Goal: Task Accomplishment & Management: Use online tool/utility

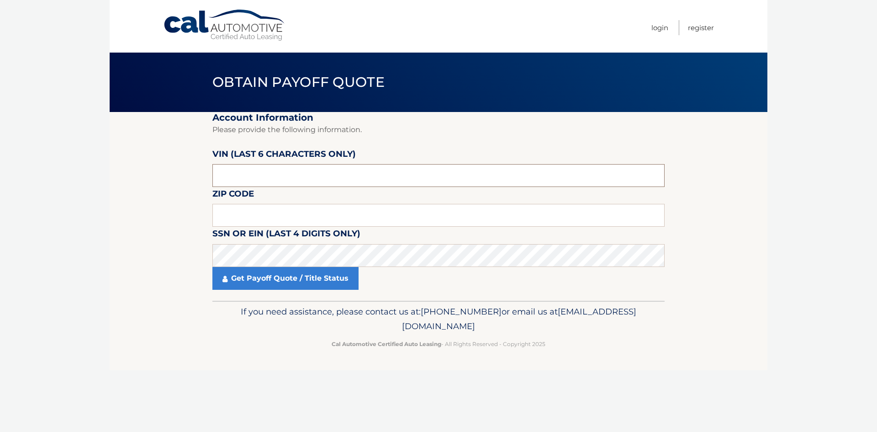
click at [248, 179] on input "text" at bounding box center [438, 175] width 452 height 23
type input "606242"
type input "15044"
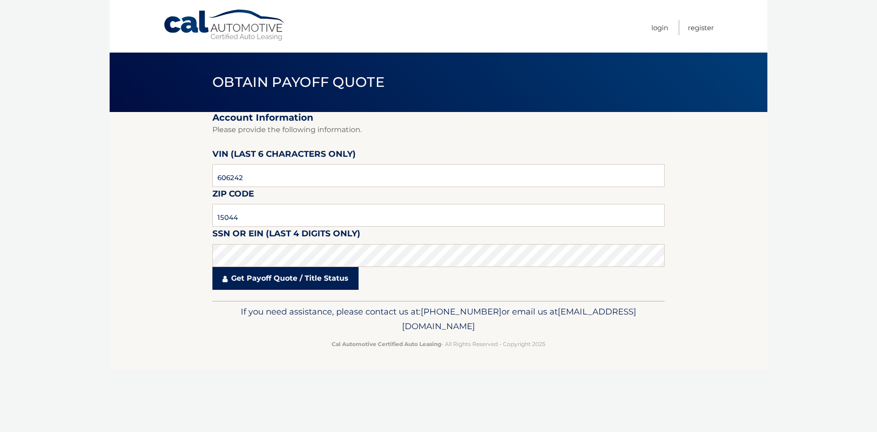
click at [266, 279] on link "Get Payoff Quote / Title Status" at bounding box center [285, 278] width 146 height 23
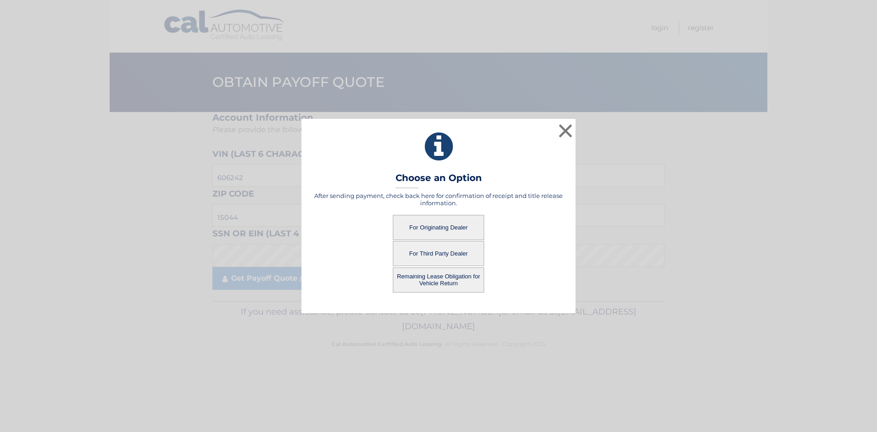
click at [426, 225] on button "For Originating Dealer" at bounding box center [438, 227] width 91 height 25
click at [433, 226] on button "For Originating Dealer" at bounding box center [438, 227] width 91 height 25
click at [564, 126] on button "×" at bounding box center [565, 130] width 18 height 18
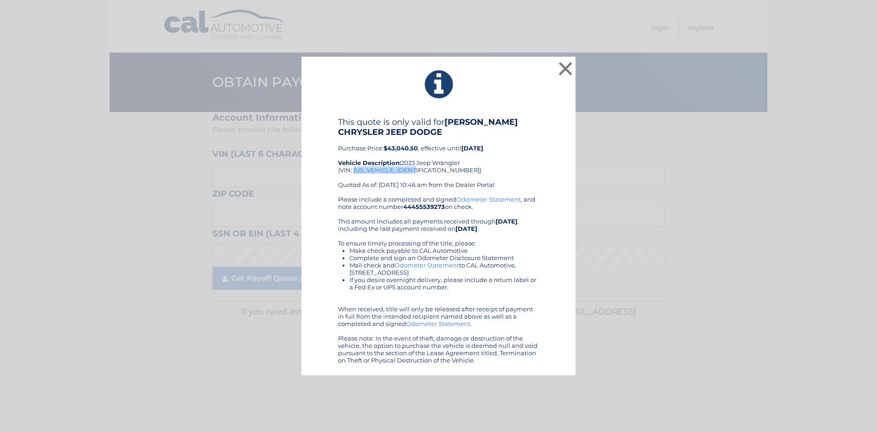
drag, startPoint x: 418, startPoint y: 168, endPoint x: 358, endPoint y: 174, distance: 60.6
click at [354, 173] on div "This quote is only valid for KREBS CHRYSLER JEEP DODGE Purchase Price: $43,040.…" at bounding box center [438, 156] width 201 height 79
copy div "1C4HJXEG9PW606242"
click at [565, 67] on button "×" at bounding box center [565, 68] width 18 height 18
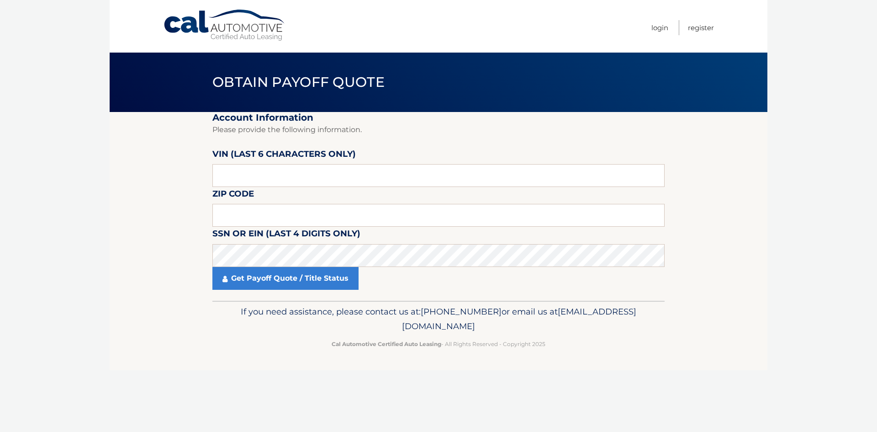
click at [823, 175] on body "Cal Automotive Menu Login Register Obtain Payoff Quote" at bounding box center [438, 216] width 877 height 432
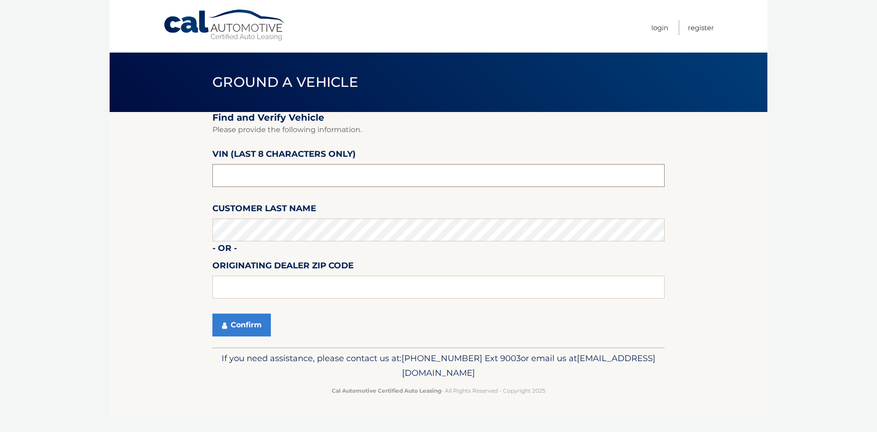
click at [253, 176] on input "text" at bounding box center [438, 175] width 452 height 23
drag, startPoint x: 257, startPoint y: 172, endPoint x: 169, endPoint y: 175, distance: 88.7
click at [174, 178] on section "Find and Verify Vehicle Please provide the following information. VIN (last 8 c…" at bounding box center [439, 229] width 658 height 235
click at [749, 195] on section "Find and Verify Vehicle Please provide the following information. VIN (last 8 c…" at bounding box center [439, 229] width 658 height 235
click at [233, 327] on button "Confirm" at bounding box center [241, 324] width 58 height 23
